Goal: Feedback & Contribution: Leave review/rating

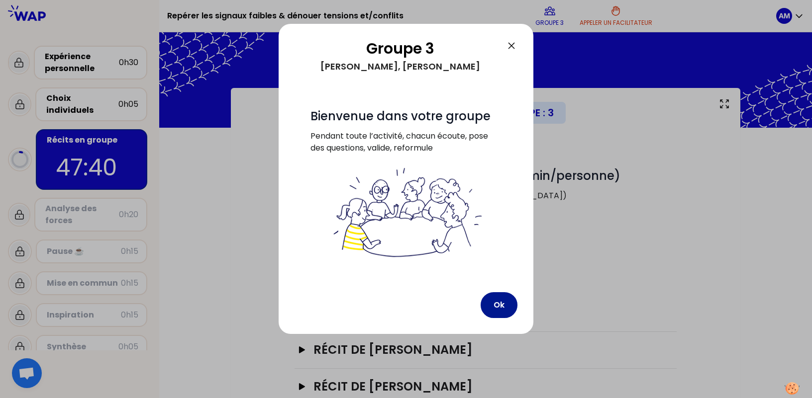
click at [493, 307] on button "Ok" at bounding box center [498, 305] width 37 height 26
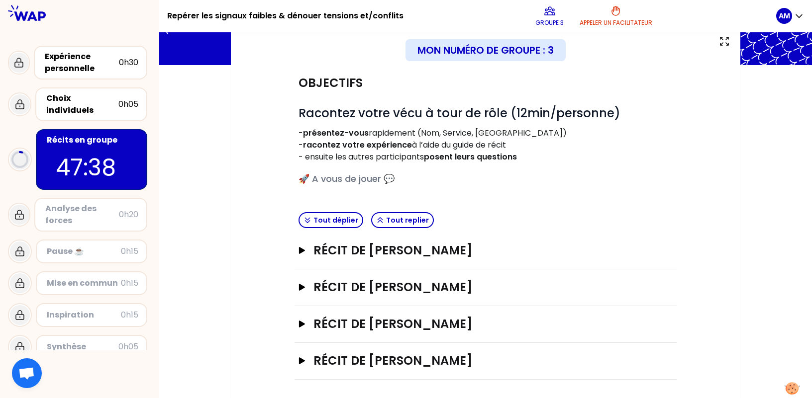
scroll to position [64, 0]
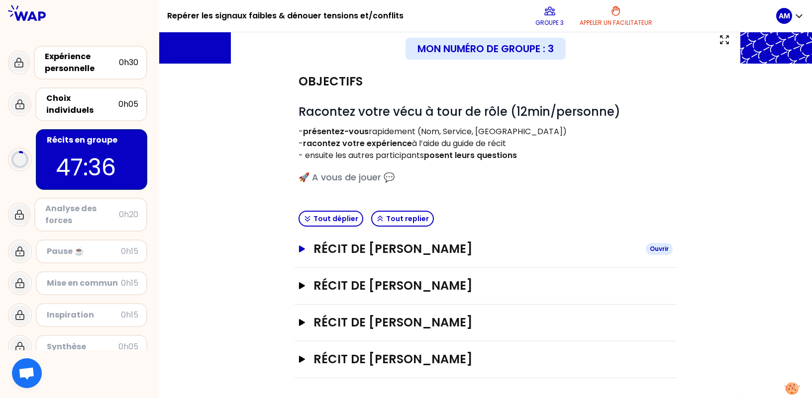
click at [303, 249] on icon "button" at bounding box center [302, 249] width 6 height 7
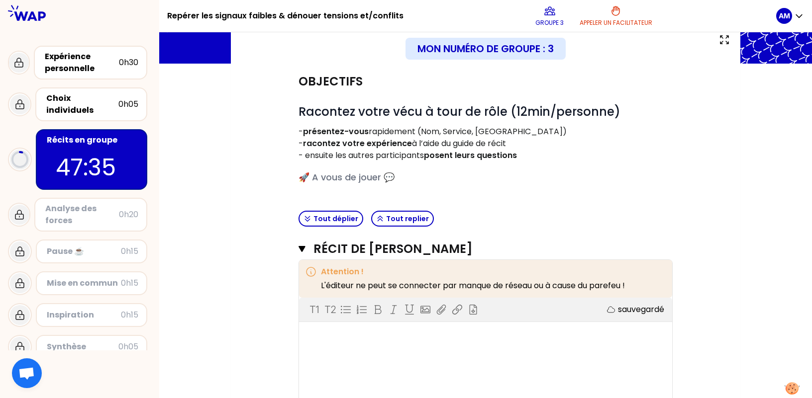
scroll to position [164, 0]
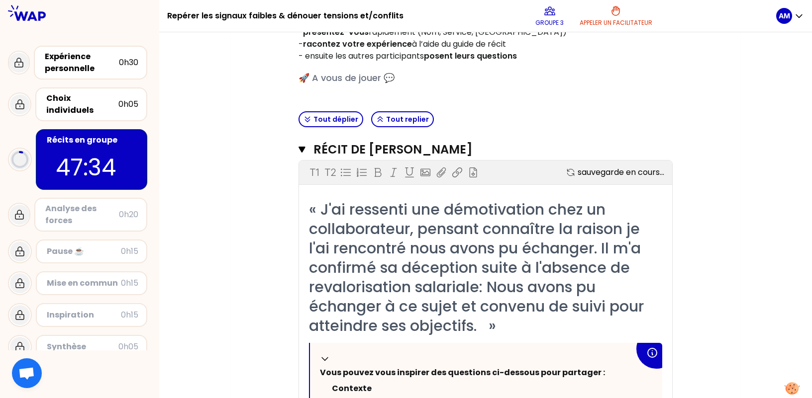
click at [411, 261] on span "« J'ai ressenti une démotivation chez un collaborateur, pensant connaître la ra…" at bounding box center [478, 268] width 339 height 138
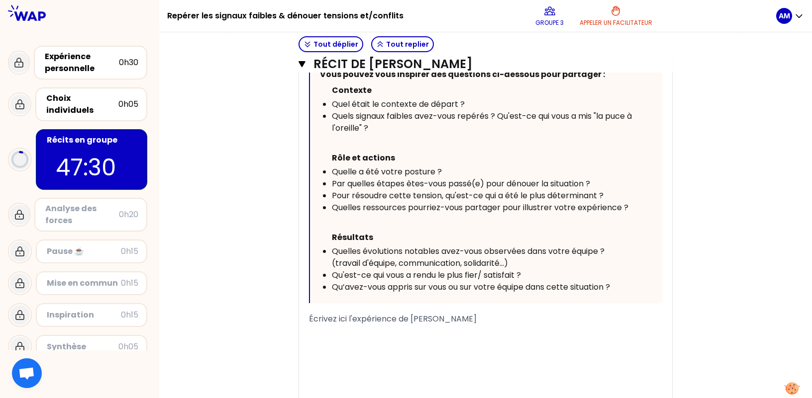
scroll to position [512, 0]
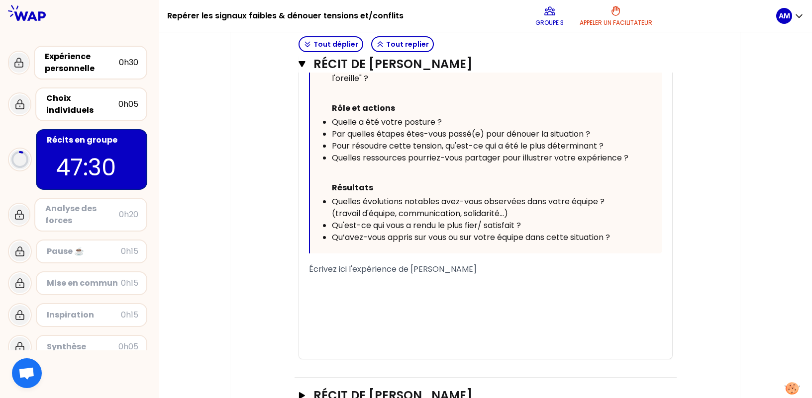
click at [376, 280] on div "﻿" at bounding box center [485, 281] width 353 height 12
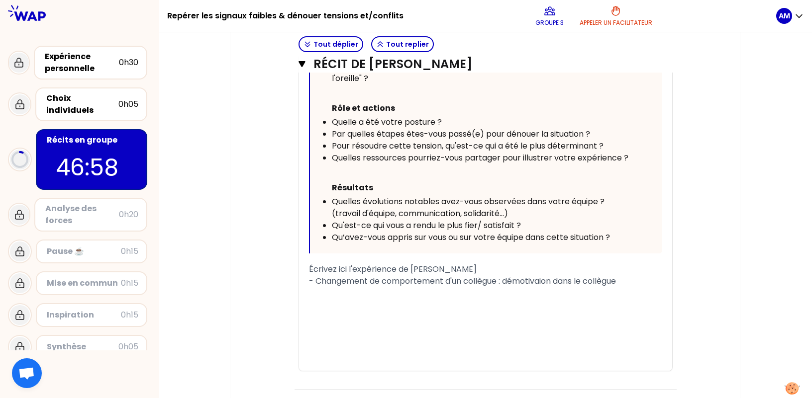
click at [543, 279] on span "- Changement de comportement d'un collègue : démotivaion dans le collègue" at bounding box center [462, 280] width 307 height 11
click at [638, 280] on div "- Changement de comportement d'un collègue : démotivation dans le collègue" at bounding box center [485, 281] width 353 height 12
click at [639, 280] on div "- Changement de comportement d'un collègue : démotivation du collègue" at bounding box center [485, 281] width 353 height 12
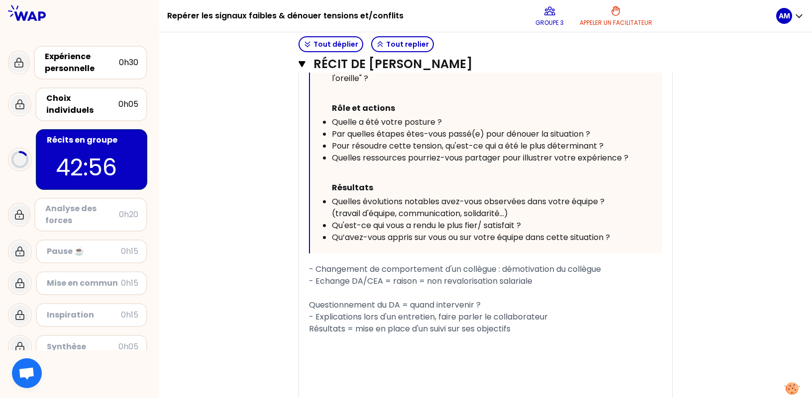
click at [497, 304] on div "Questionnement du DA = quand intervenir ?" at bounding box center [485, 305] width 353 height 12
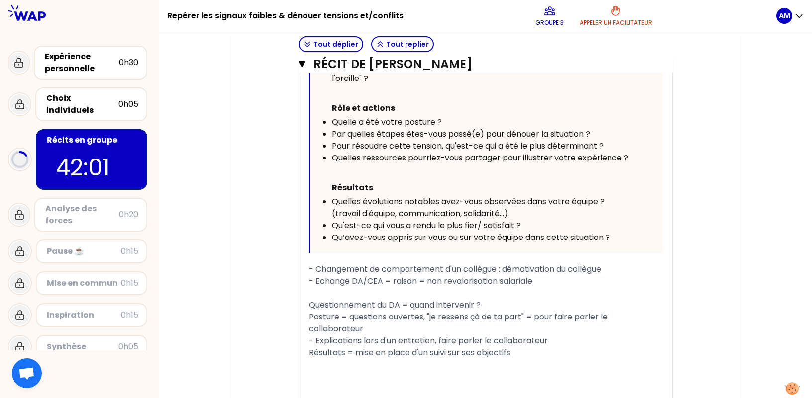
click at [630, 272] on div "- Changement de comportement d'un collègue : démotivation du collègue" at bounding box center [485, 270] width 353 height 12
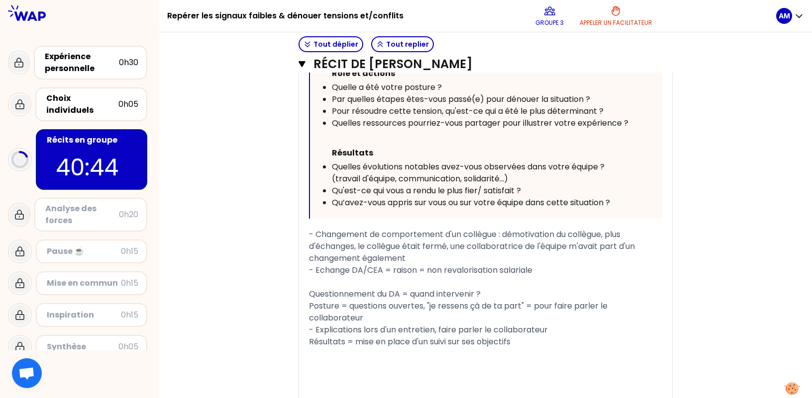
scroll to position [561, 0]
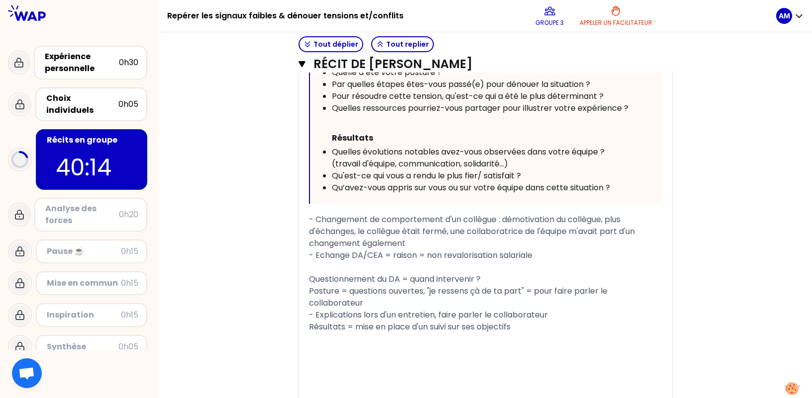
click at [531, 328] on div "Résultats = mise en place d'un suivi sur ses objectifs" at bounding box center [485, 327] width 353 height 12
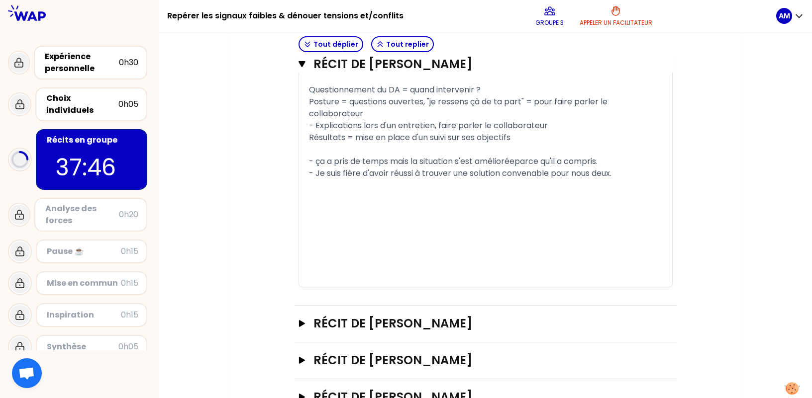
scroll to position [789, 0]
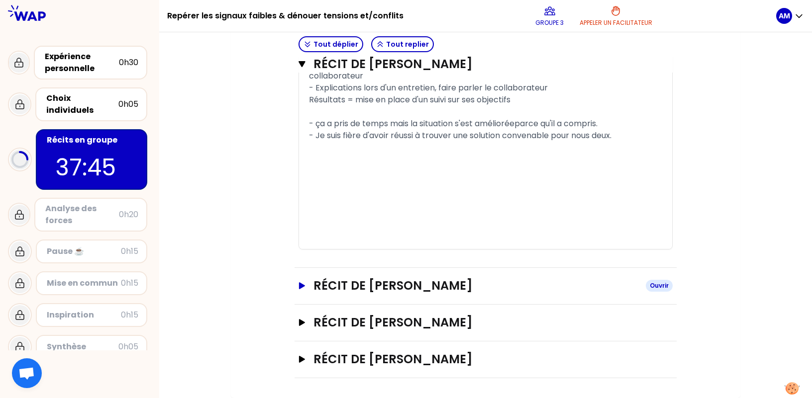
click at [399, 284] on h3 "Récit de [PERSON_NAME]" at bounding box center [475, 286] width 324 height 16
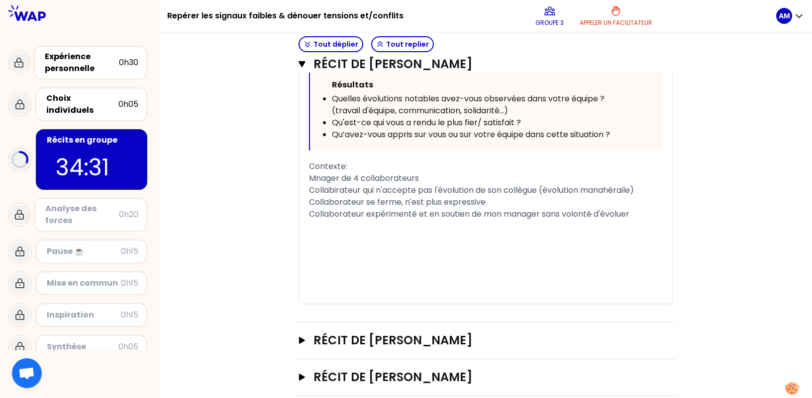
scroll to position [1374, 0]
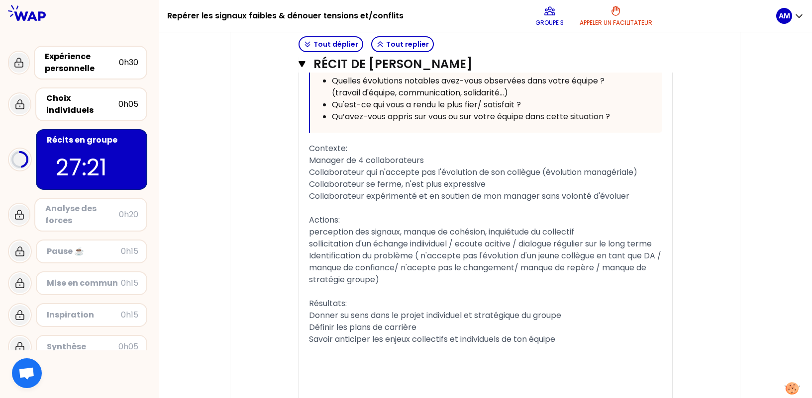
click at [428, 245] on span "sollicitation d'un échange indiividuel / ecoute acitive / dialogue régulier sur…" at bounding box center [480, 243] width 343 height 11
click at [498, 244] on span "sollicitation d'un échange individuel / ecoute acitive / dialogue régulier sur …" at bounding box center [479, 243] width 341 height 11
click at [438, 294] on div "﻿" at bounding box center [485, 292] width 353 height 12
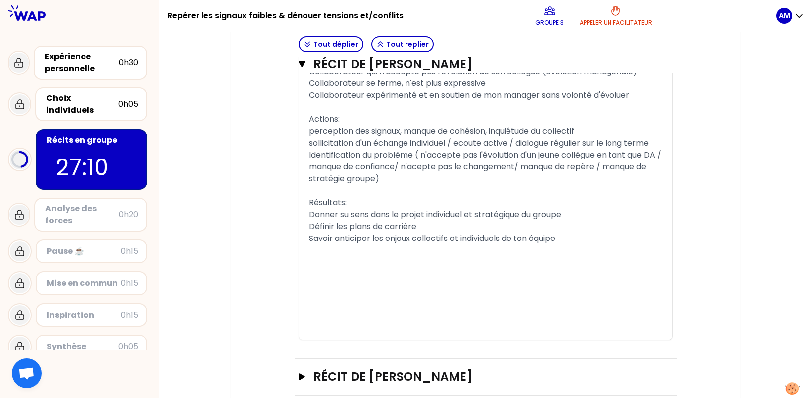
scroll to position [1530, 0]
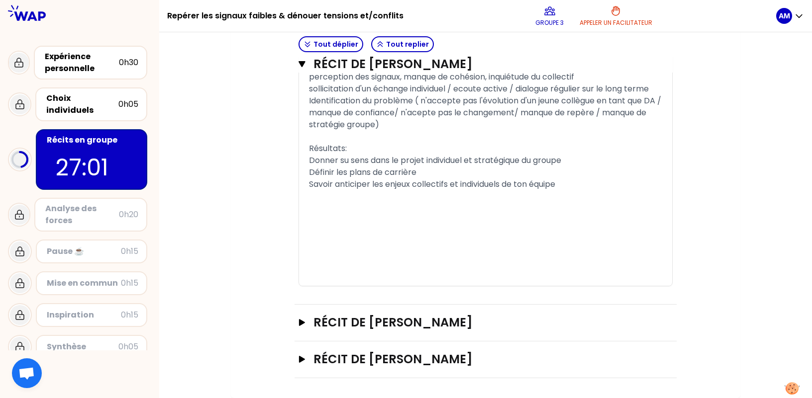
click at [423, 216] on div "﻿" at bounding box center [485, 220] width 353 height 12
click at [341, 162] on span "Donner su sens dans le projet individuel et stratégique du groupe" at bounding box center [435, 160] width 252 height 11
click at [414, 317] on h3 "Récit de [PERSON_NAME]" at bounding box center [475, 323] width 324 height 16
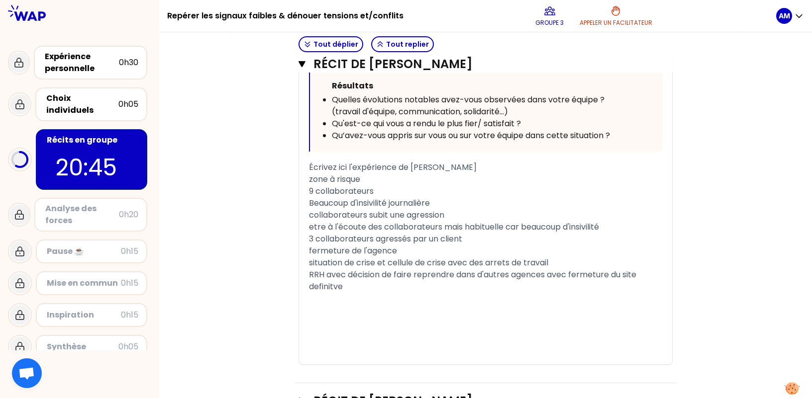
scroll to position [2137, 0]
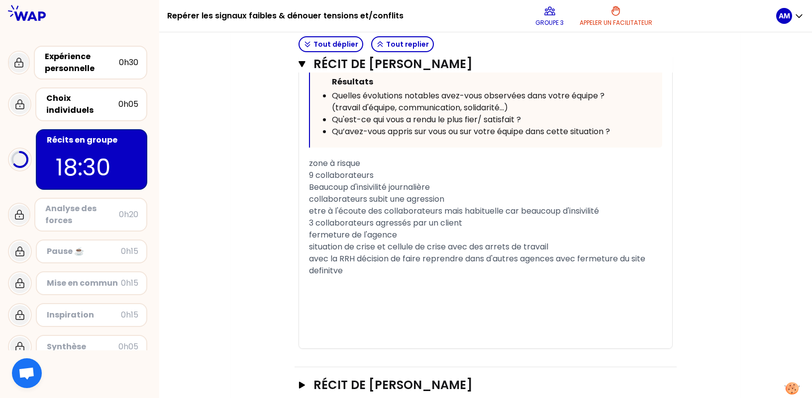
click at [365, 185] on span "Beaucoup d'insivilité journalière" at bounding box center [369, 186] width 121 height 11
click at [391, 272] on div "avec la RRH décision de faire reprendre dans d'autres agences avec fermeture du…" at bounding box center [485, 265] width 353 height 24
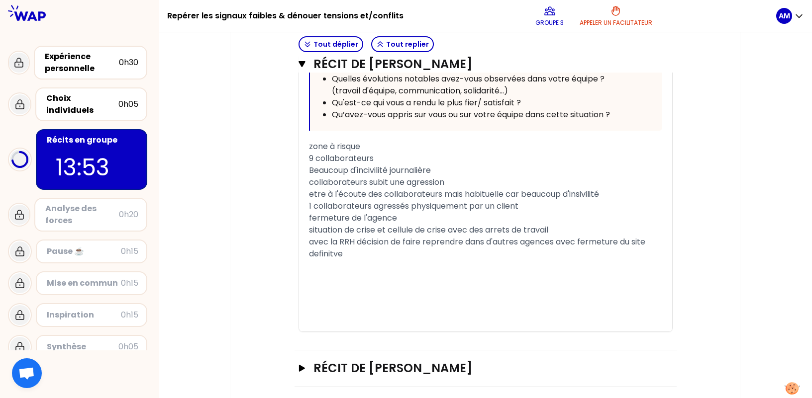
scroll to position [2163, 0]
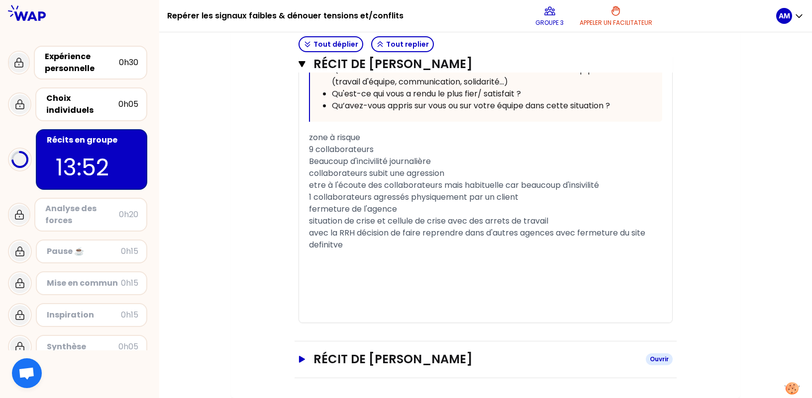
click at [370, 356] on h3 "Récit de [PERSON_NAME]" at bounding box center [475, 360] width 324 height 16
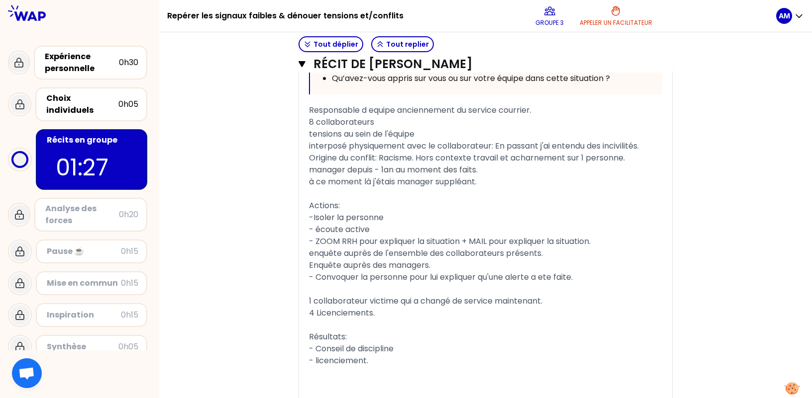
scroll to position [2852, 0]
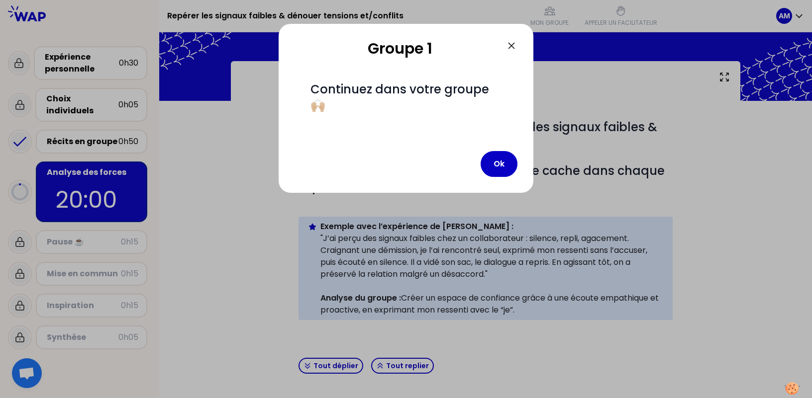
scroll to position [196, 0]
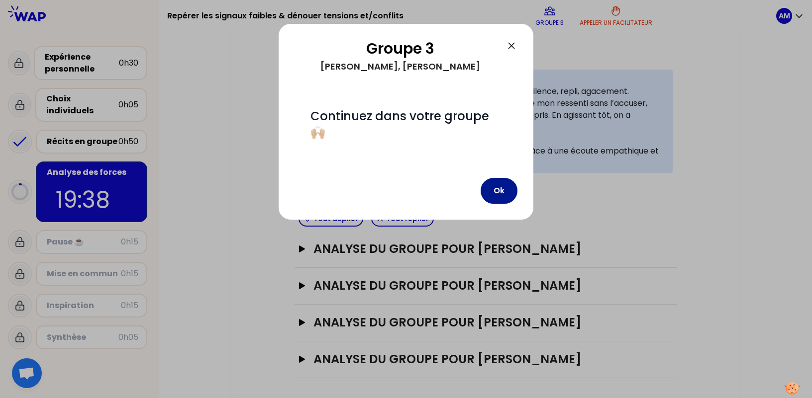
click at [503, 189] on button "Ok" at bounding box center [498, 191] width 37 height 26
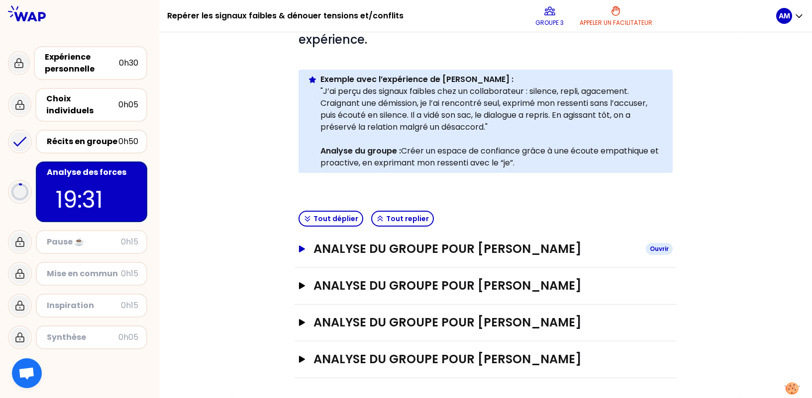
click at [503, 253] on h3 "ANALYSE DU GROUPE POUR [PERSON_NAME]" at bounding box center [475, 249] width 324 height 16
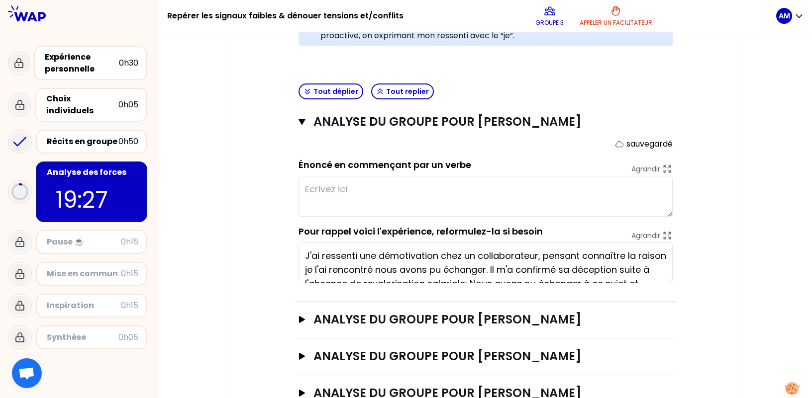
scroll to position [345, 0]
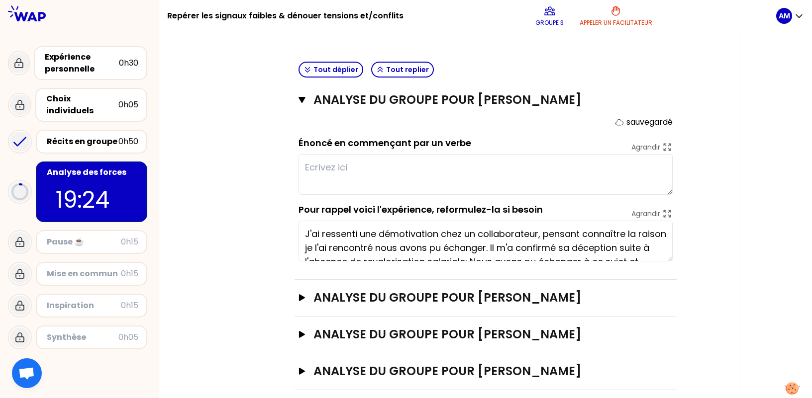
click at [430, 164] on textarea at bounding box center [485, 174] width 374 height 41
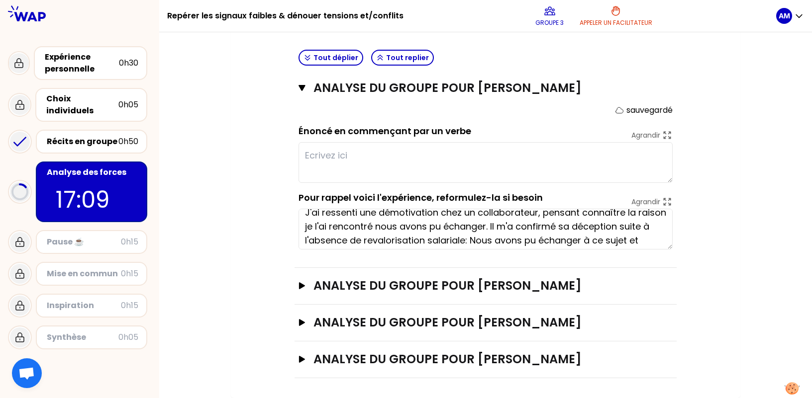
scroll to position [0, 0]
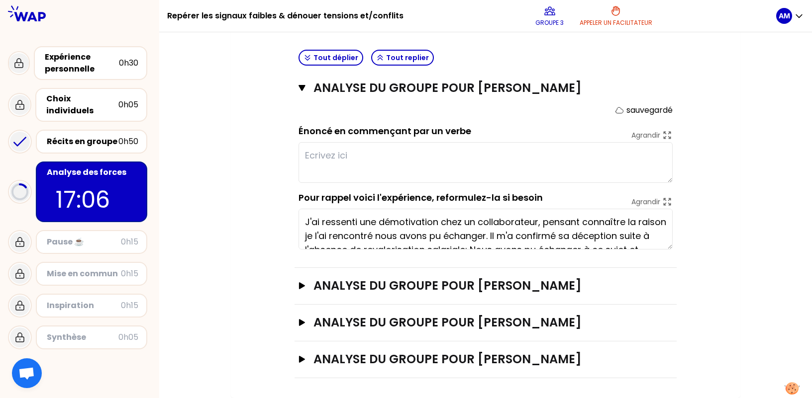
click at [415, 173] on textarea at bounding box center [485, 162] width 374 height 41
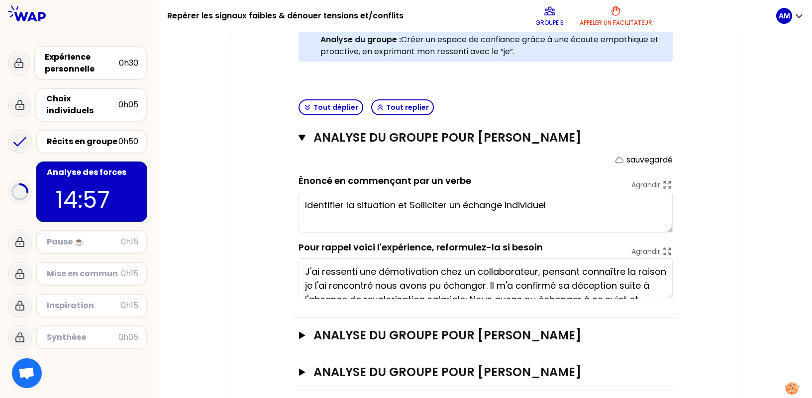
scroll to position [357, 0]
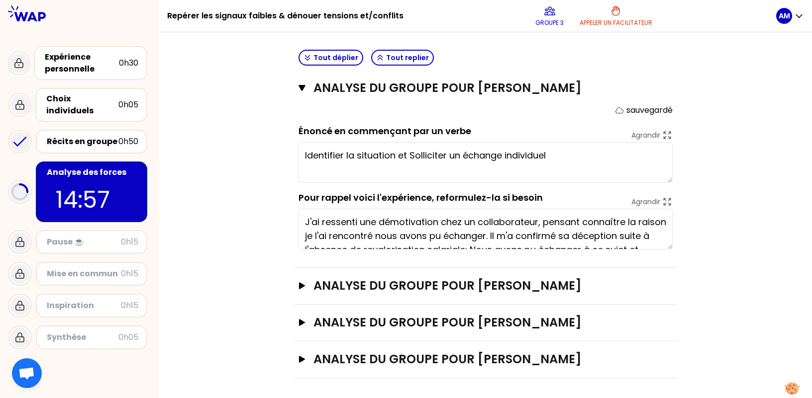
click at [587, 143] on textarea "Identifier la situation et Solliciter un échange individuel" at bounding box center [485, 162] width 374 height 41
type textarea "Identifier la situation et Solliciter un échange individuel"
click at [489, 290] on h3 "ANALYSE DU GROUPE POUR [PERSON_NAME]" at bounding box center [475, 286] width 324 height 16
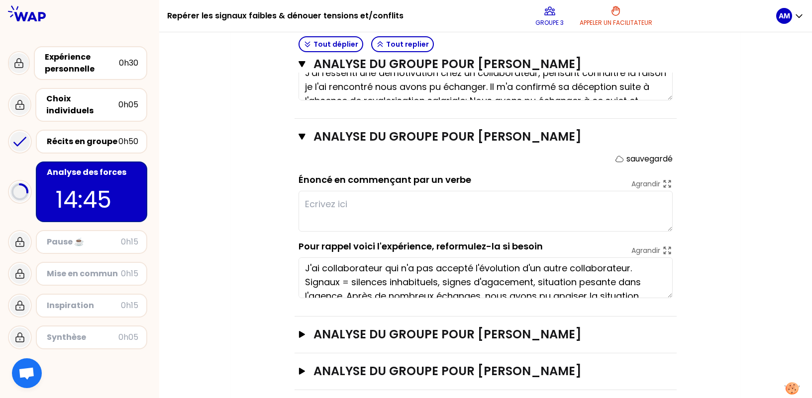
scroll to position [0, 0]
click at [463, 222] on textarea at bounding box center [485, 211] width 374 height 41
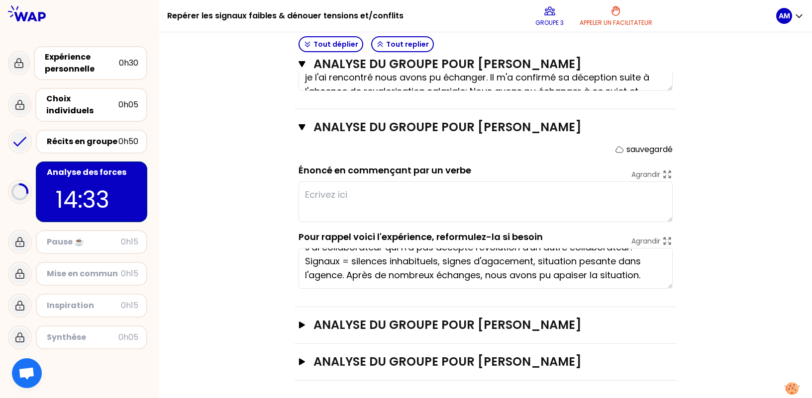
scroll to position [518, 0]
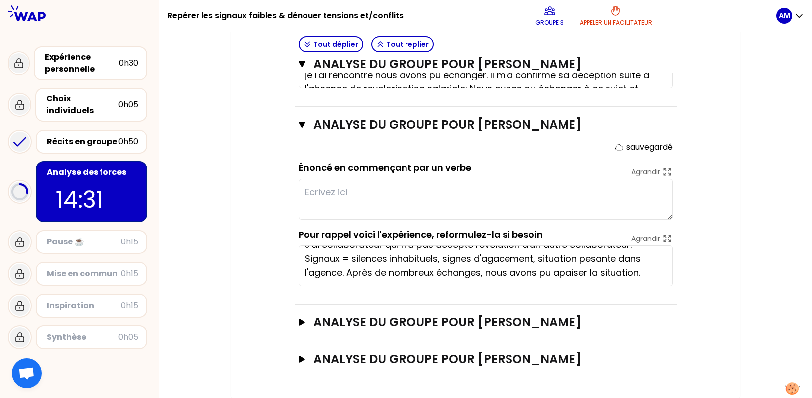
click at [439, 201] on textarea at bounding box center [485, 199] width 374 height 41
type textarea "identifier le mal être et donner du sens"
click at [391, 317] on h3 "ANALYSE DU GROUPE POUR [PERSON_NAME]" at bounding box center [475, 323] width 324 height 16
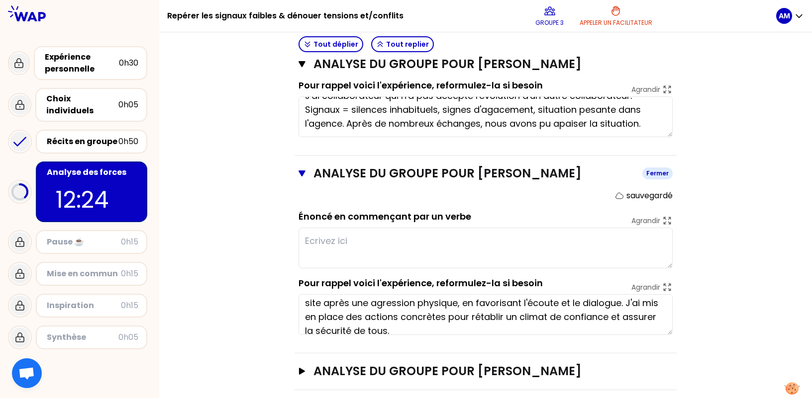
scroll to position [28, 0]
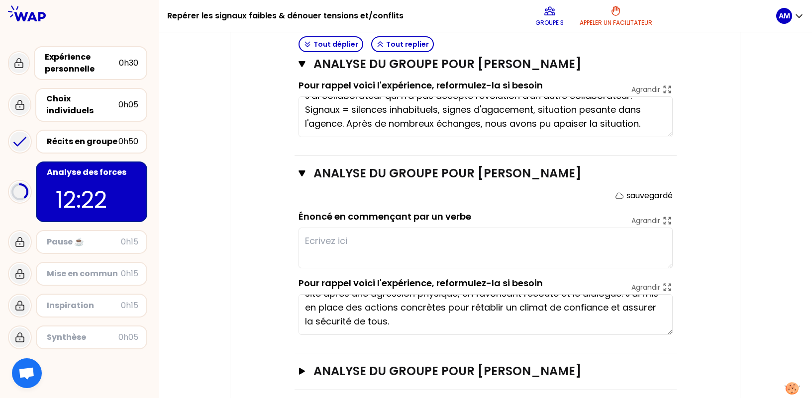
click at [410, 320] on textarea "J'ai accompagné les équipes dans un contexte tendu suite à la fermeture d'un si…" at bounding box center [485, 314] width 374 height 41
click at [354, 241] on textarea at bounding box center [485, 248] width 374 height 41
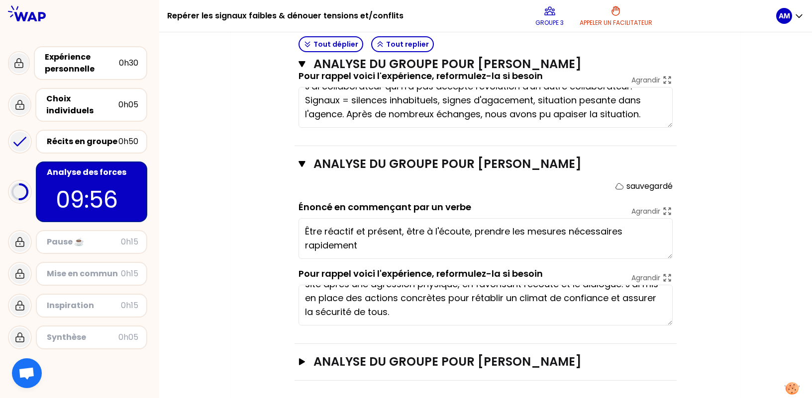
scroll to position [679, 0]
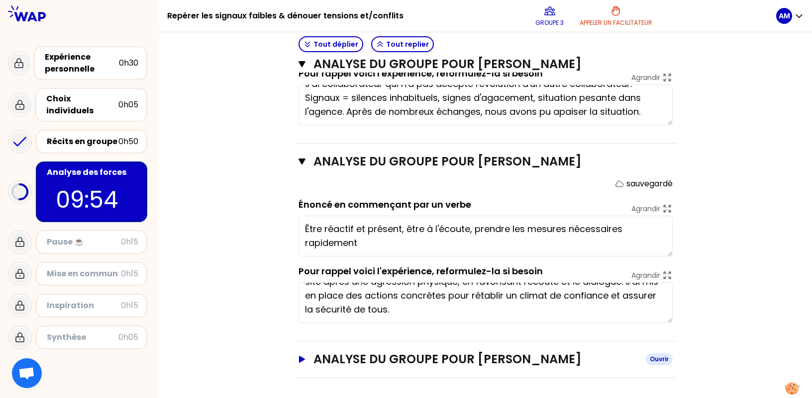
type textarea "Être réactif et présent, être à l'écoute, prendre les mesures nécessaires rapid…"
click at [452, 355] on h3 "ANALYSE DU GROUPE POUR [PERSON_NAME]" at bounding box center [475, 360] width 324 height 16
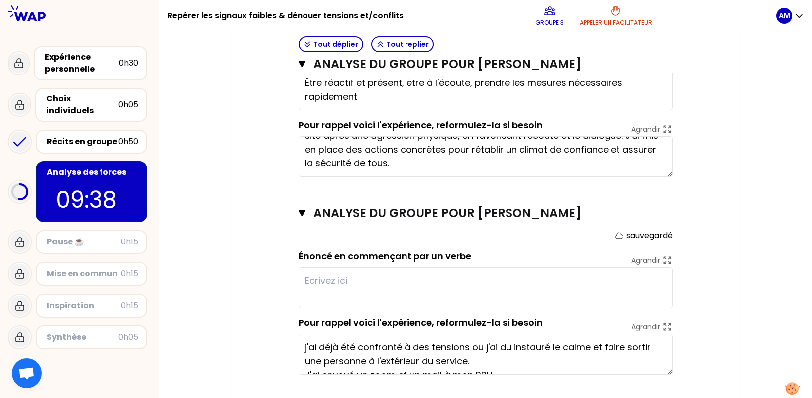
scroll to position [840, 0]
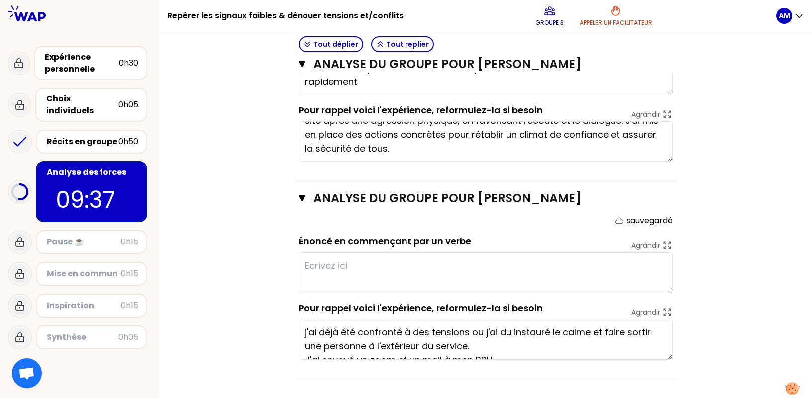
click at [348, 268] on textarea at bounding box center [485, 273] width 374 height 41
click at [355, 266] on textarea "Etre réactif, prendre les décisions" at bounding box center [485, 273] width 374 height 41
click at [376, 264] on textarea "Etre réactif et à lécoute, prendre les décisions" at bounding box center [485, 273] width 374 height 41
click at [553, 266] on textarea "Être réactif et à l'écoute, prendre les décisions" at bounding box center [485, 273] width 374 height 41
click at [409, 265] on textarea "Être réactif et à l'écoute, prendre les décisions rapidement" at bounding box center [485, 273] width 374 height 41
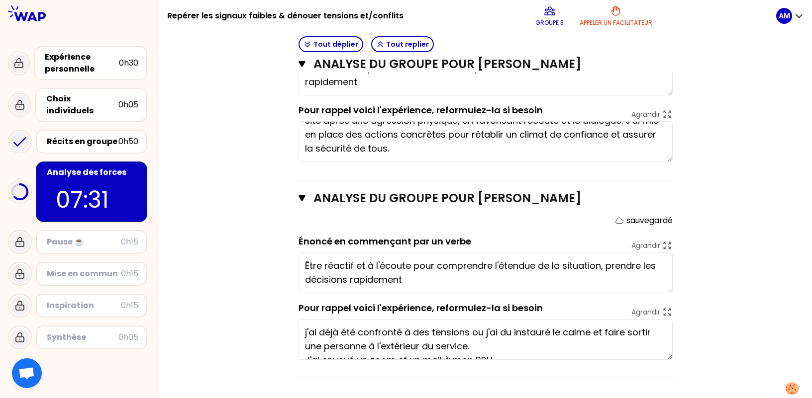
type textarea "Être réactif et à l'écoute pour comprendre l'étendue de la situation, prendre l…"
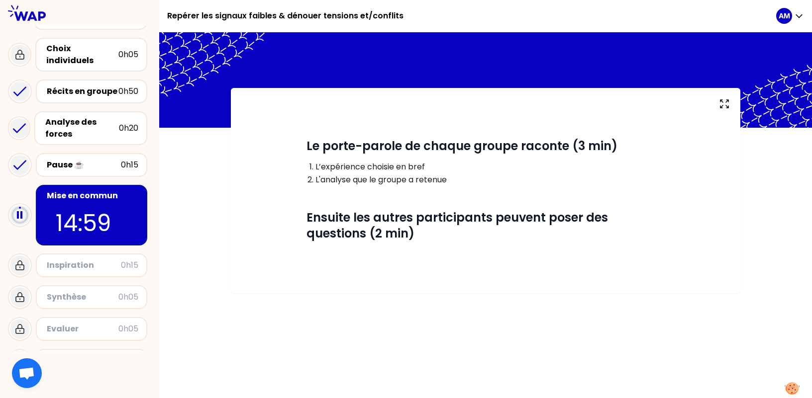
scroll to position [67, 0]
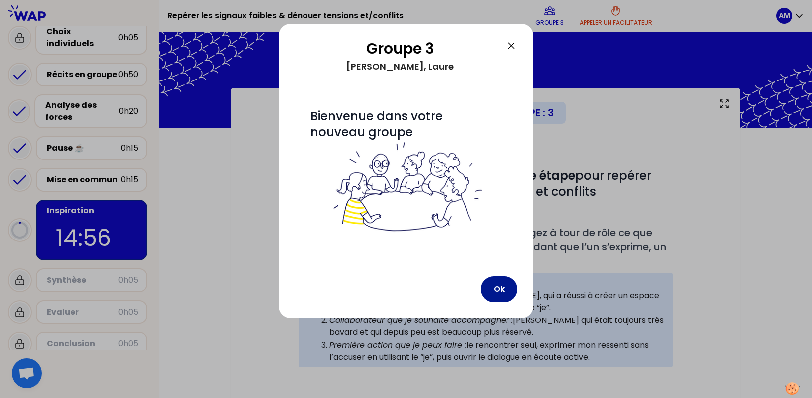
click at [503, 288] on button "Ok" at bounding box center [498, 289] width 37 height 26
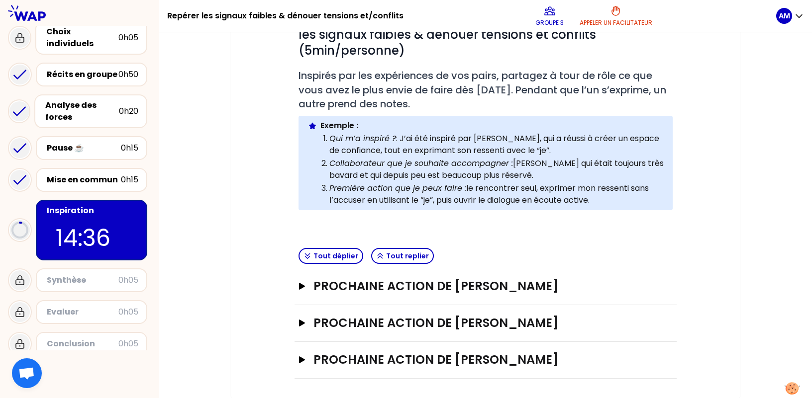
scroll to position [158, 0]
click at [388, 286] on h3 "Prochaine action de [PERSON_NAME]" at bounding box center [475, 286] width 324 height 16
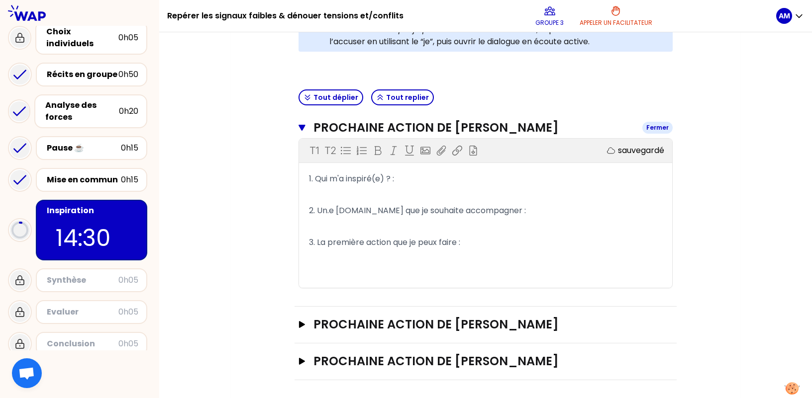
scroll to position [318, 0]
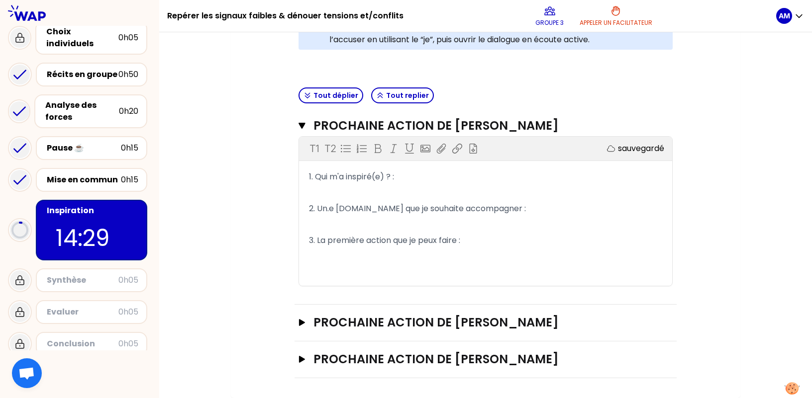
click at [453, 182] on p "1. Qui m'a inspiré(e) ? :" at bounding box center [485, 177] width 353 height 16
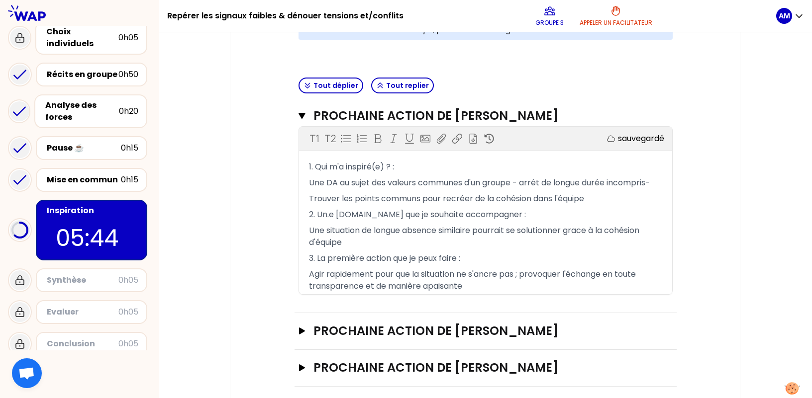
scroll to position [336, 0]
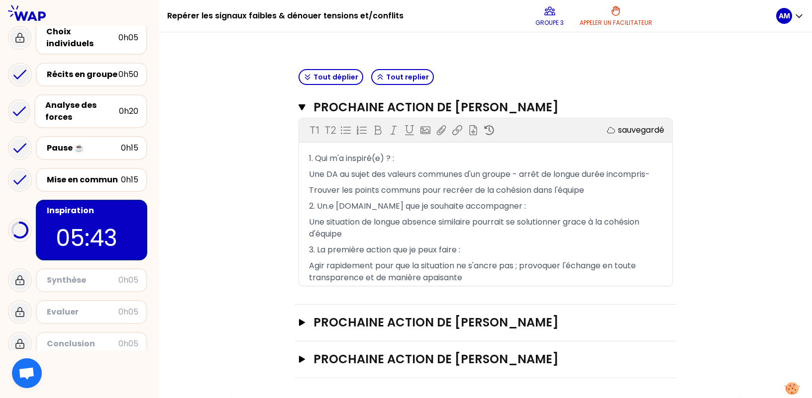
click at [438, 312] on div "Prochaine action de [PERSON_NAME]" at bounding box center [485, 323] width 382 height 37
click at [425, 323] on h3 "Prochaine action de [PERSON_NAME]" at bounding box center [475, 323] width 324 height 16
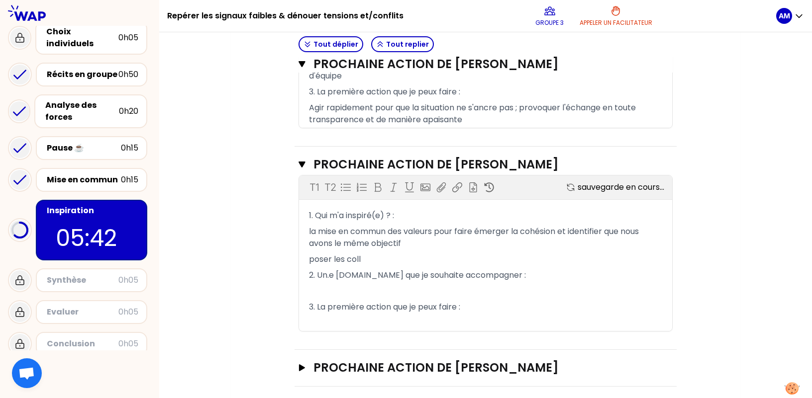
scroll to position [503, 0]
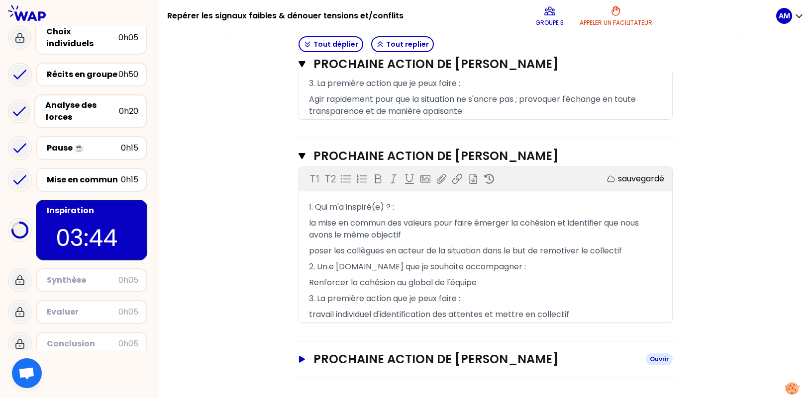
click at [457, 363] on h3 "Prochaine action de [PERSON_NAME]" at bounding box center [475, 360] width 324 height 16
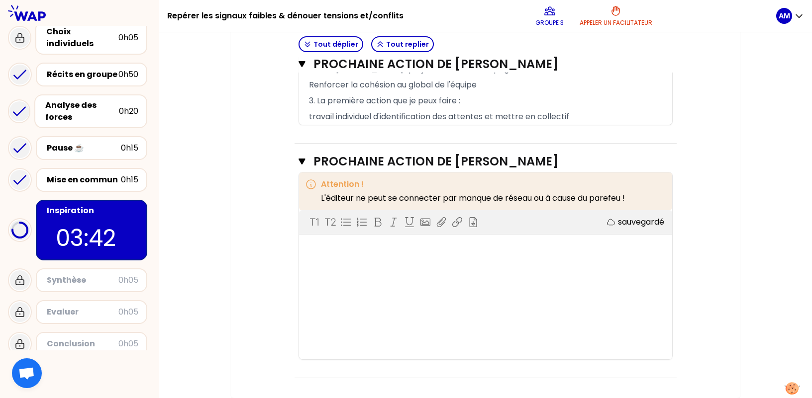
scroll to position [663, 0]
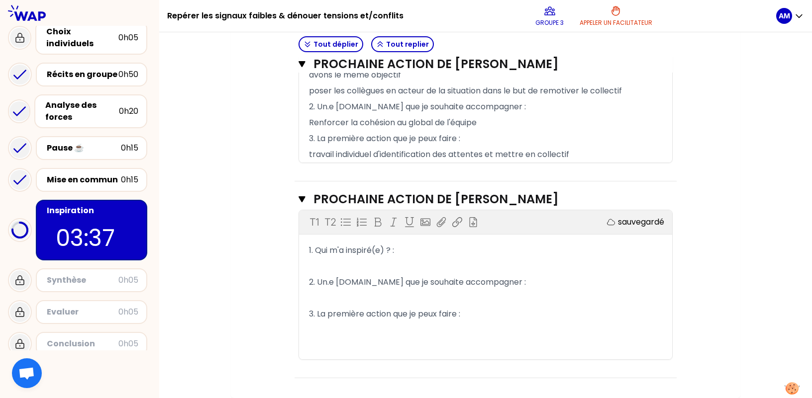
click at [401, 246] on p "1. Qui m'a inspiré(e) ? :" at bounding box center [485, 251] width 353 height 16
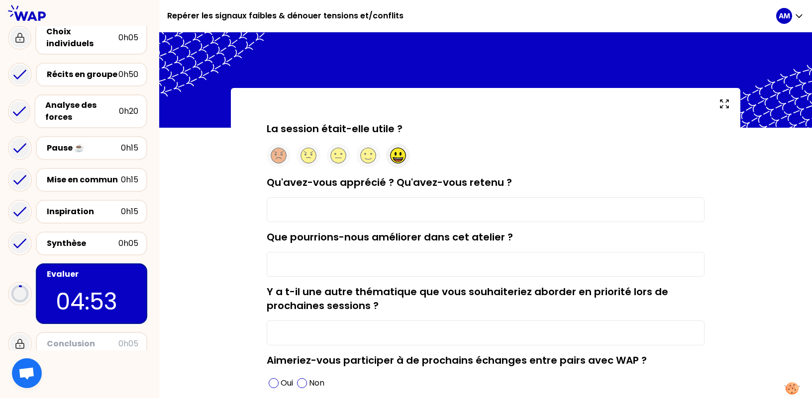
click at [399, 153] on circle at bounding box center [397, 155] width 15 height 15
click at [366, 212] on input "Qu'avez-vous apprécié ? Qu'avez-vous retenu ?" at bounding box center [486, 209] width 438 height 25
type input "L'échange de situations réelles"
click at [358, 263] on input "Que pourrions-nous améliorer dans cet atelier ?" at bounding box center [486, 264] width 438 height 25
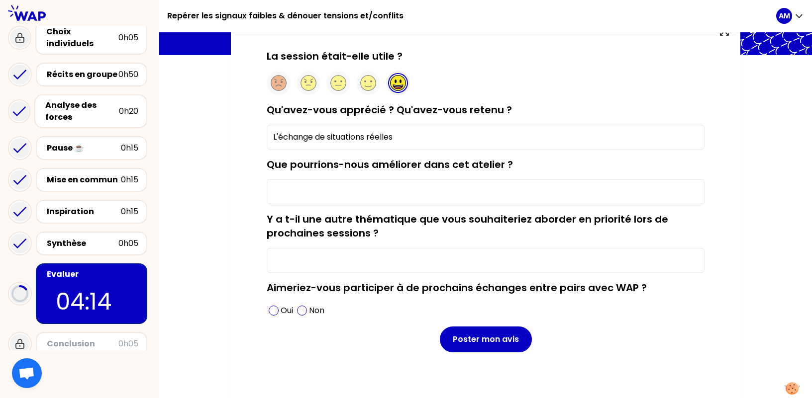
scroll to position [79, 0]
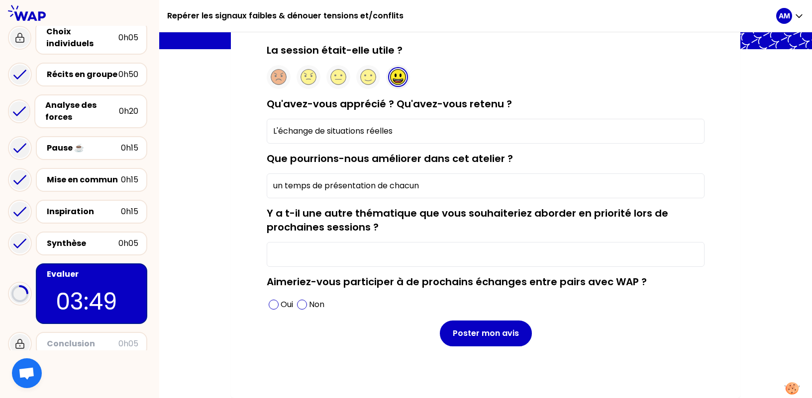
type input "un temps de présentation de chacun"
click at [293, 258] on input "Y a t-il une autre thématique que vous souhaiteriez aborder en priorité lors de…" at bounding box center [486, 254] width 438 height 25
click at [277, 304] on span at bounding box center [274, 305] width 10 height 10
click at [287, 254] on input "Y a t-il une autre thématique que vous souhaiteriez aborder en priorité lors de…" at bounding box center [486, 254] width 438 height 25
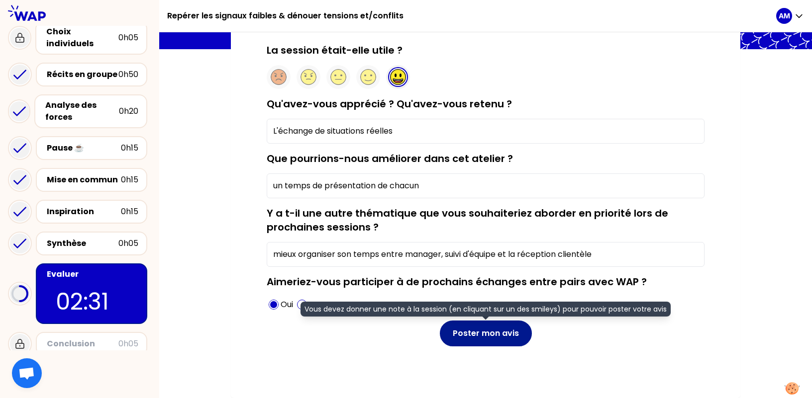
type input "mieux organiser son temps entre manager, suivi d'équipe et la réception clientè…"
click at [483, 337] on button "Poster mon avis" at bounding box center [486, 334] width 92 height 26
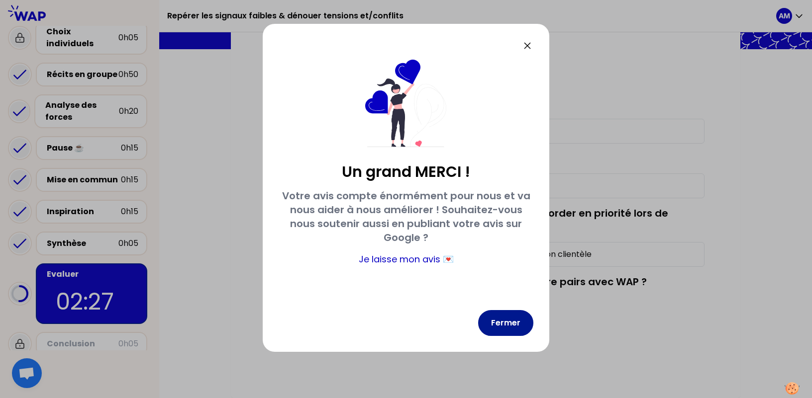
click at [505, 324] on button "Fermer" at bounding box center [505, 323] width 55 height 26
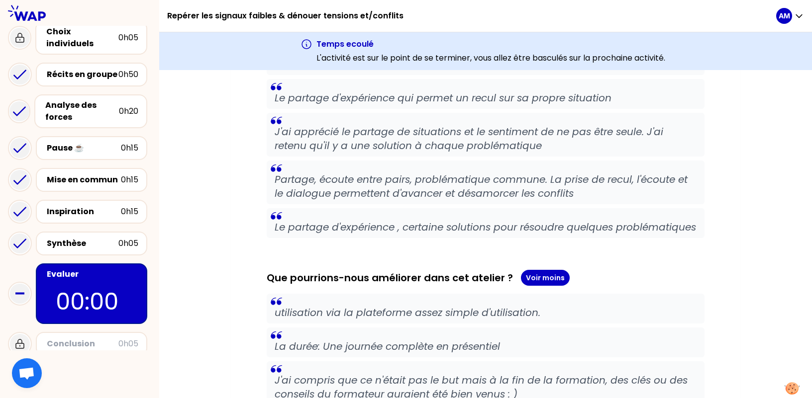
scroll to position [815, 0]
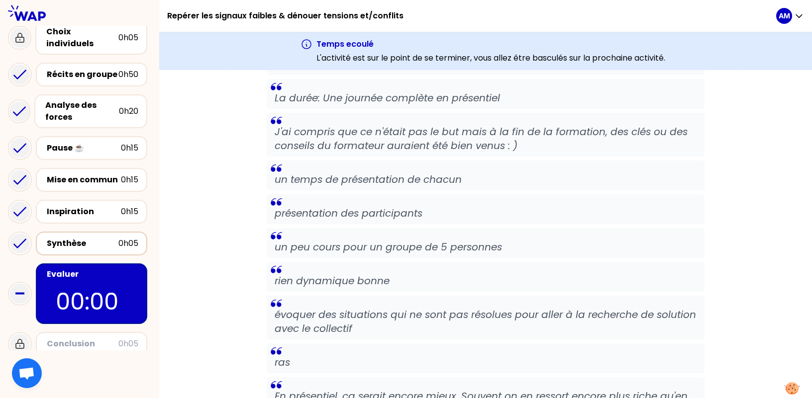
click at [83, 238] on div "Synthèse" at bounding box center [83, 244] width 72 height 12
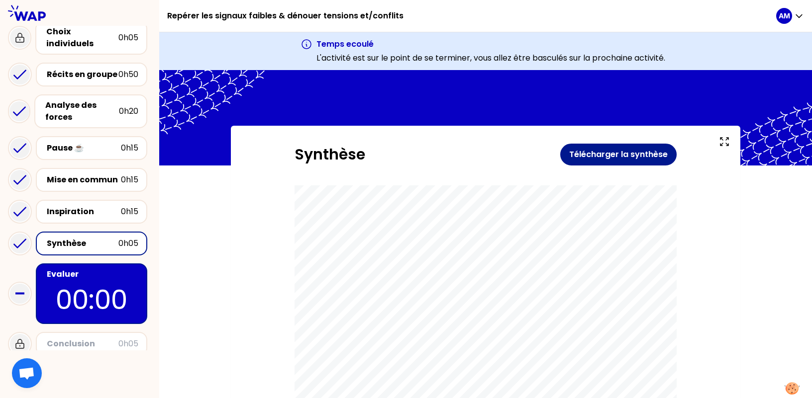
click at [596, 162] on button "Télécharger la synthèse" at bounding box center [618, 155] width 116 height 22
